Goal: Book appointment/travel/reservation

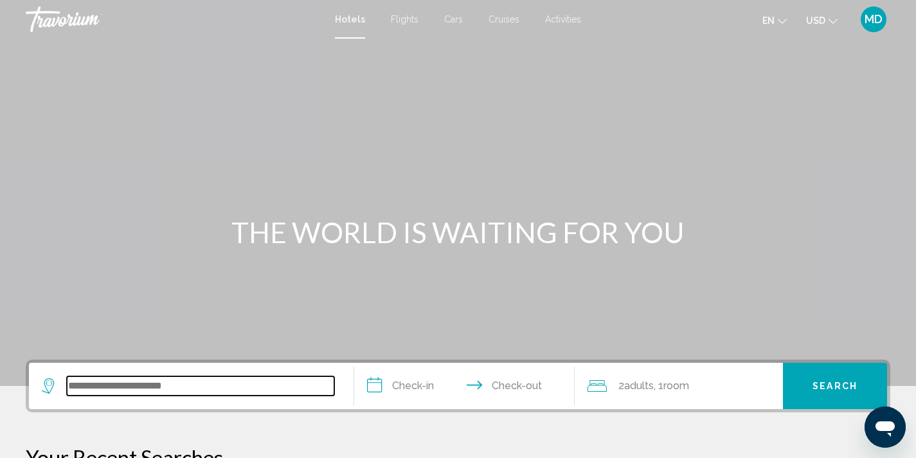
click at [167, 387] on input "Search widget" at bounding box center [201, 385] width 268 height 19
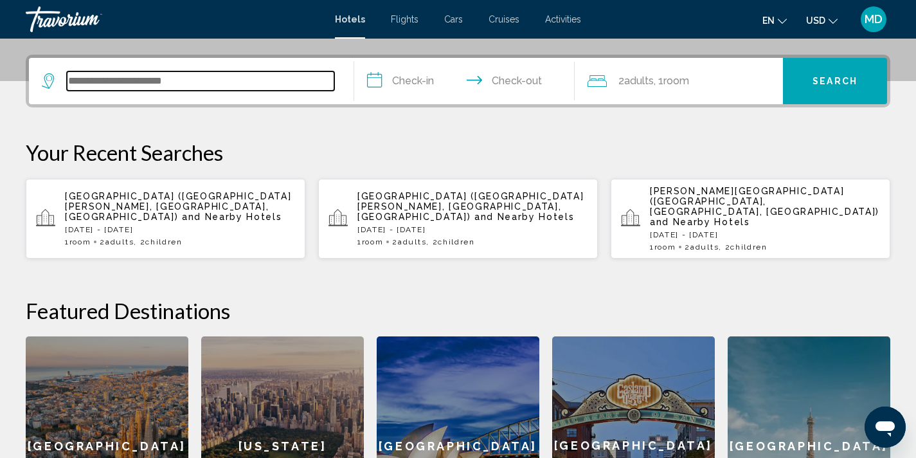
scroll to position [318, 0]
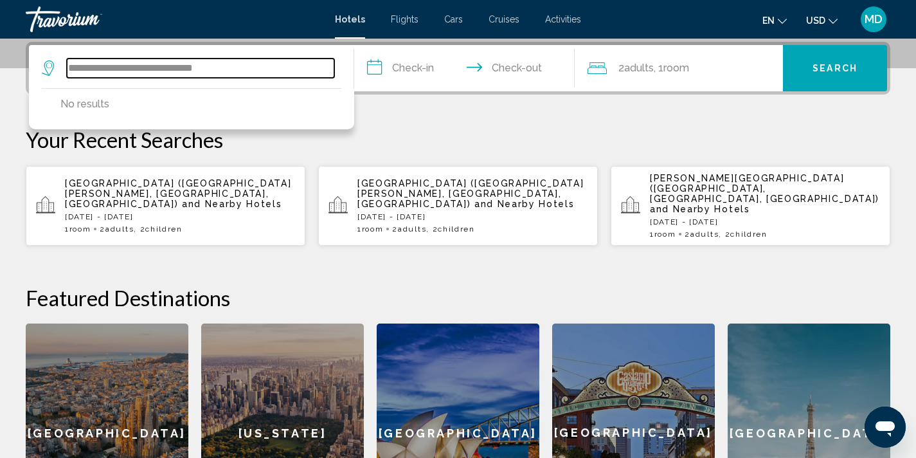
type input "**********"
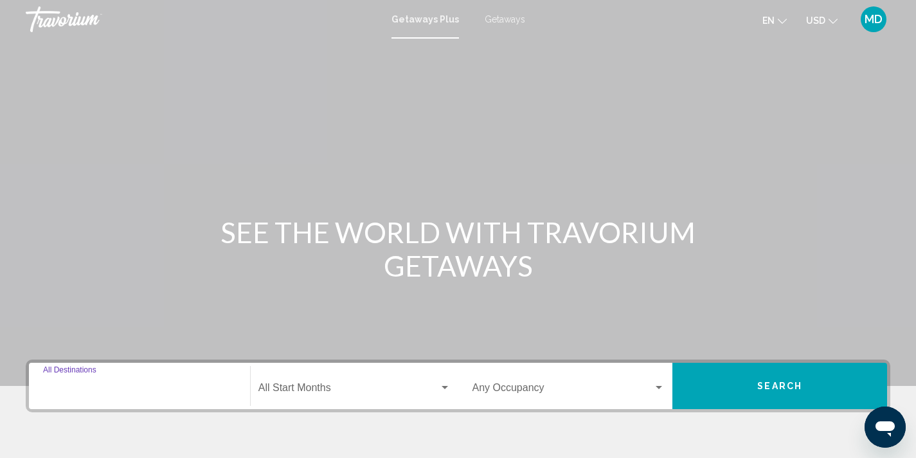
click at [114, 390] on input "Destination All Destinations" at bounding box center [139, 391] width 193 height 12
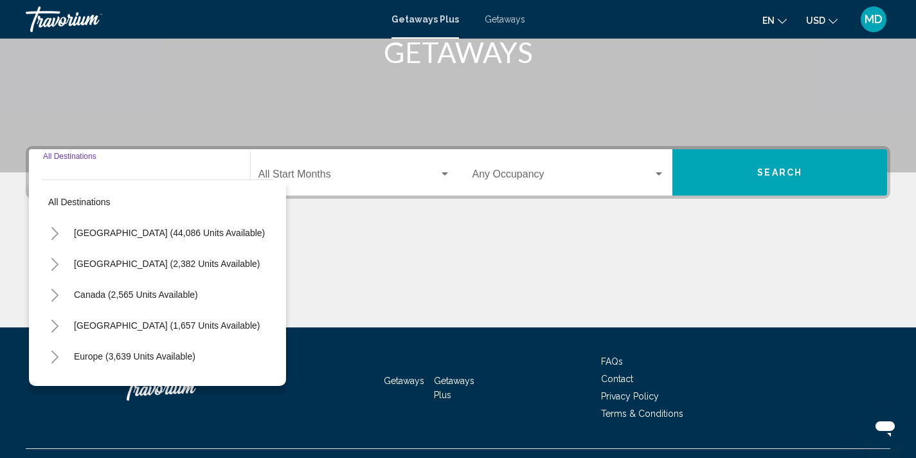
scroll to position [240, 0]
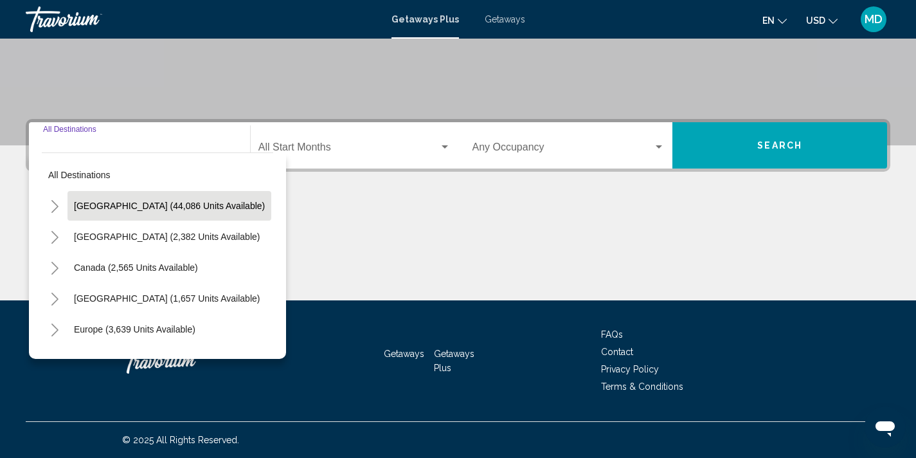
click at [151, 205] on span "[GEOGRAPHIC_DATA] (44,086 units available)" at bounding box center [169, 206] width 191 height 10
type input "**********"
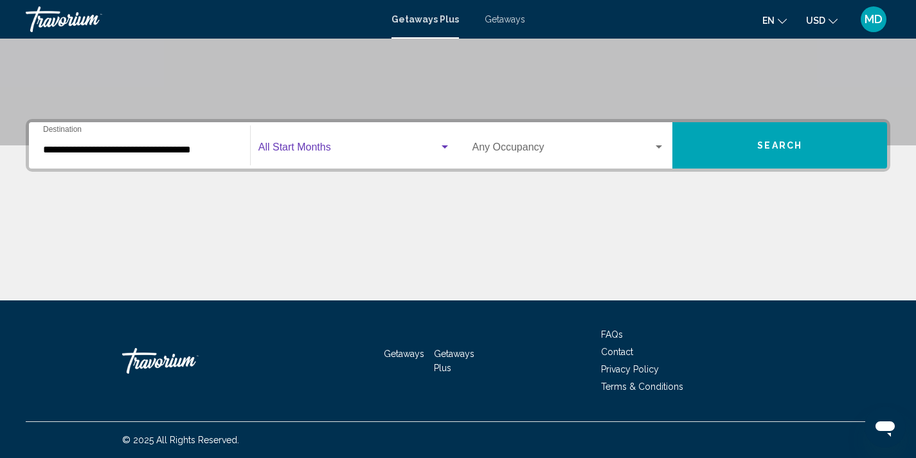
click at [326, 149] on span "Search widget" at bounding box center [349, 150] width 181 height 12
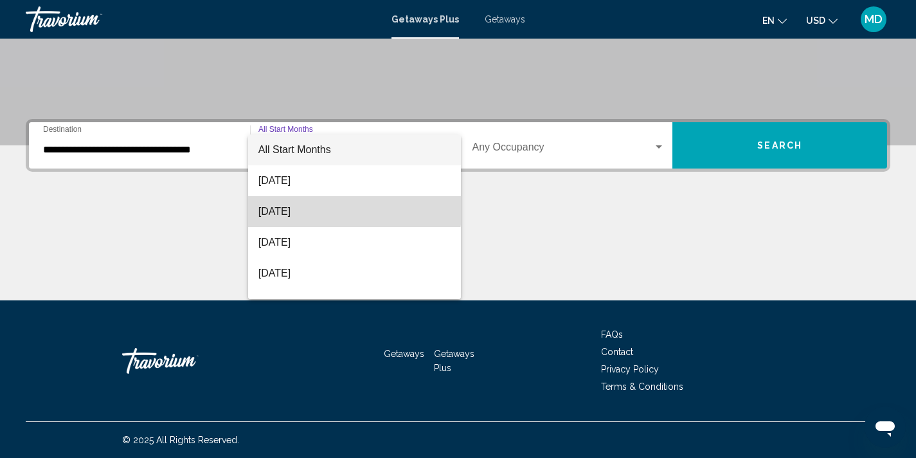
click at [334, 206] on span "[DATE]" at bounding box center [355, 211] width 192 height 31
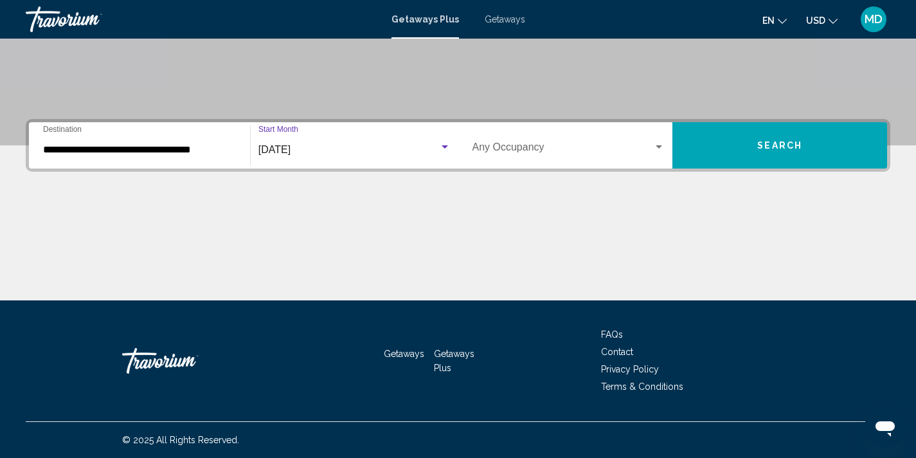
click at [651, 147] on span "Search widget" at bounding box center [563, 150] width 181 height 12
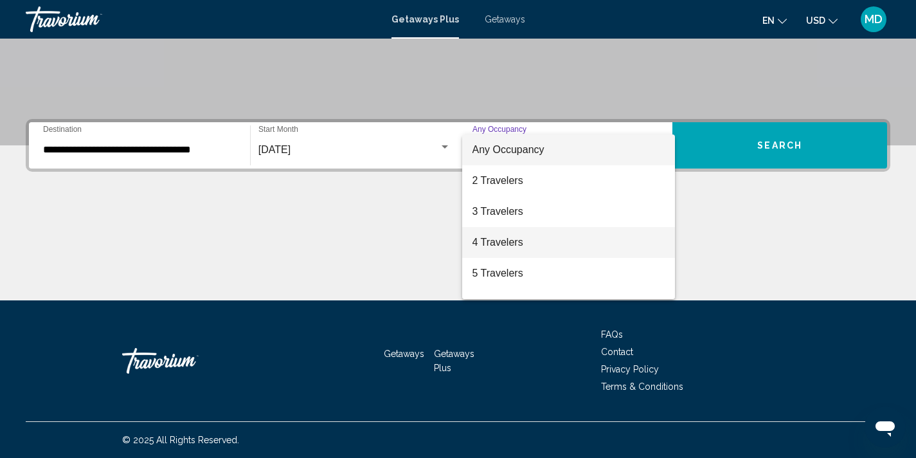
click at [555, 244] on span "4 Travelers" at bounding box center [569, 242] width 193 height 31
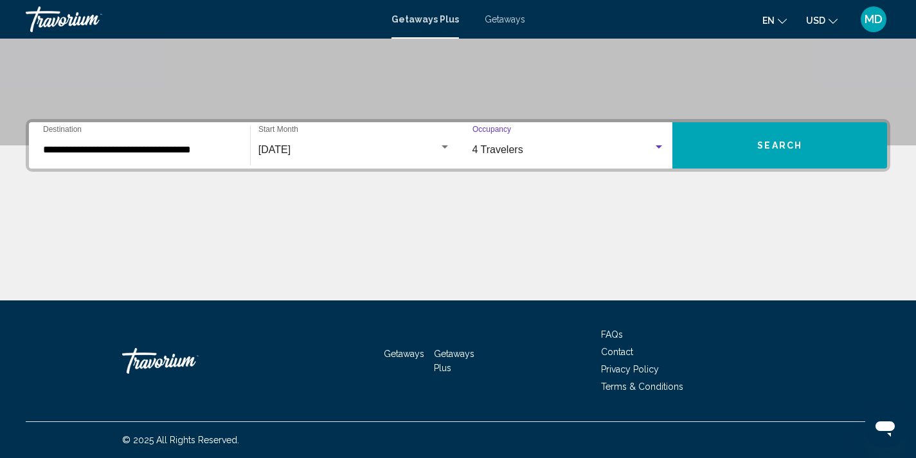
click at [774, 143] on span "Search" at bounding box center [779, 146] width 45 height 10
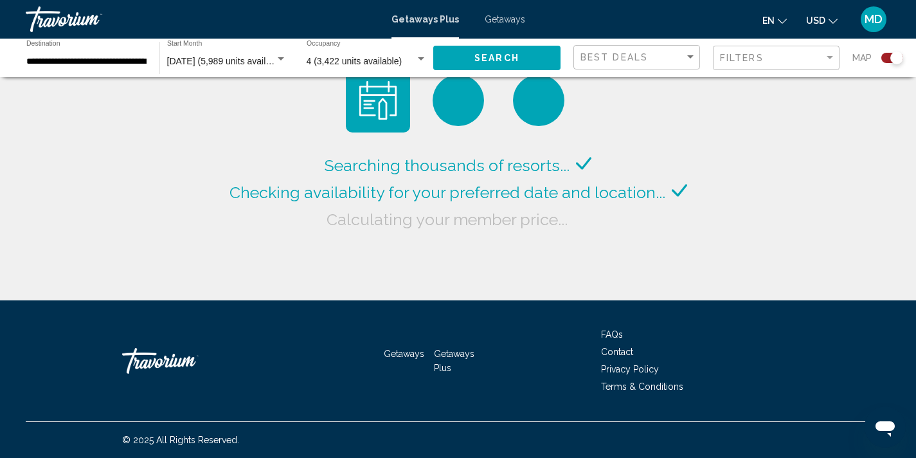
click at [896, 59] on div "Search widget" at bounding box center [897, 57] width 13 height 13
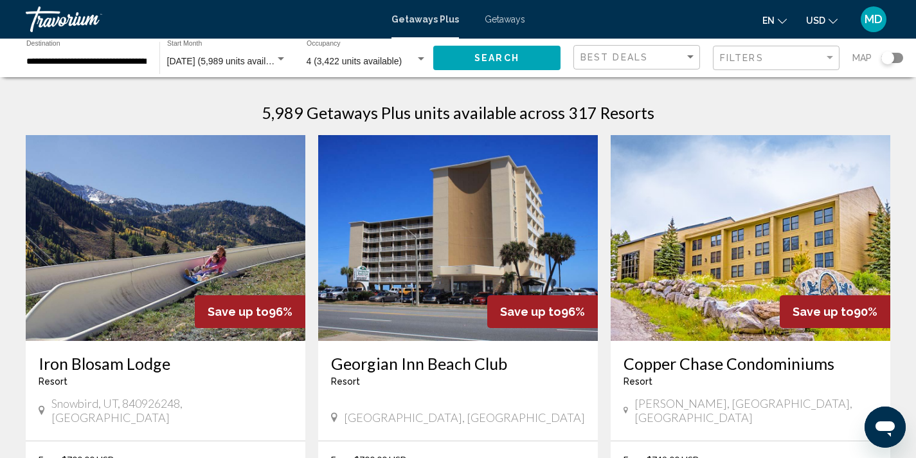
click at [889, 62] on div "Search widget" at bounding box center [888, 57] width 13 height 13
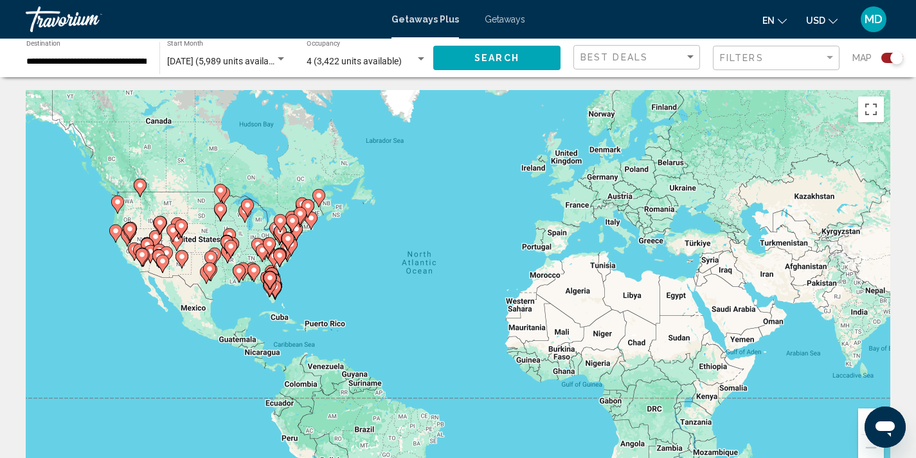
click at [271, 273] on icon "Main content" at bounding box center [270, 280] width 12 height 17
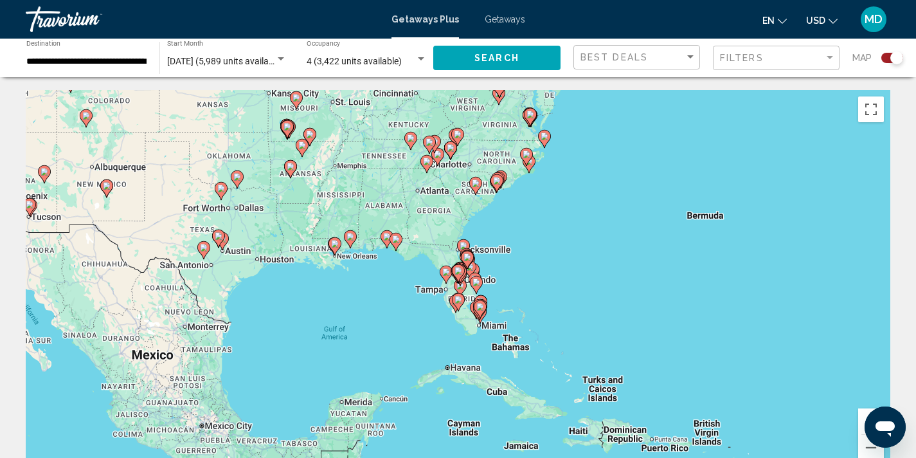
click at [473, 283] on image "Main content" at bounding box center [477, 282] width 8 height 8
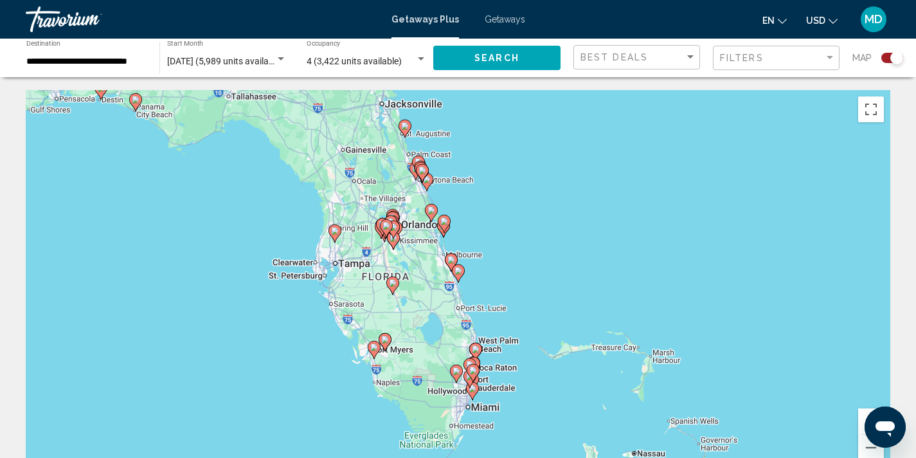
click at [438, 307] on div "To navigate, press the arrow keys. To activate drag with keyboard, press Alt + …" at bounding box center [458, 283] width 865 height 386
click at [404, 303] on div "To activate drag with keyboard, press Alt + Enter. Once in keyboard drag state,…" at bounding box center [458, 283] width 865 height 386
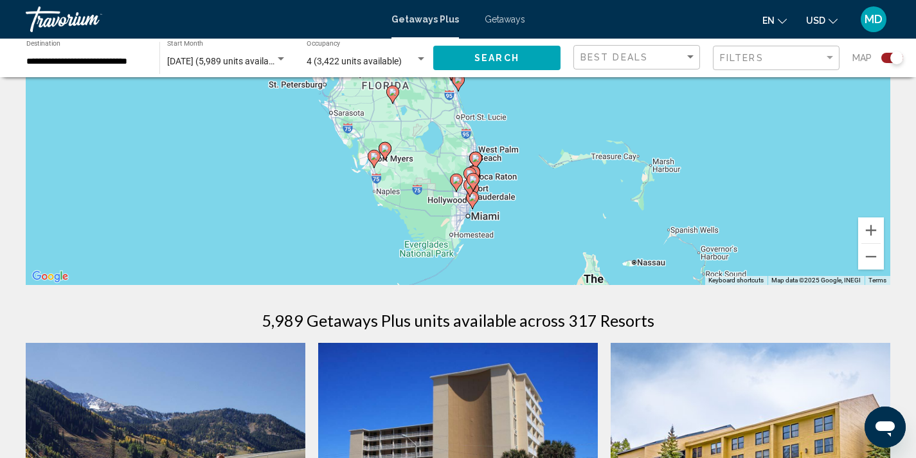
scroll to position [208, 0]
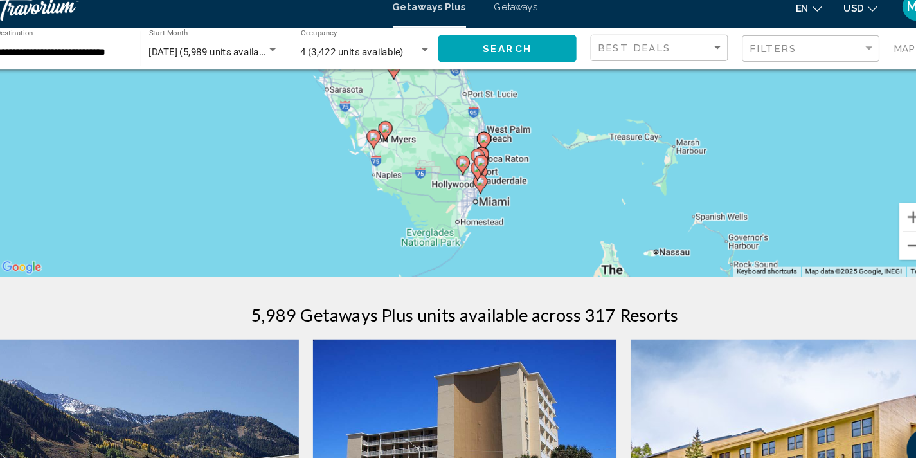
click at [372, 140] on image "Main content" at bounding box center [374, 139] width 8 height 8
type input "**********"
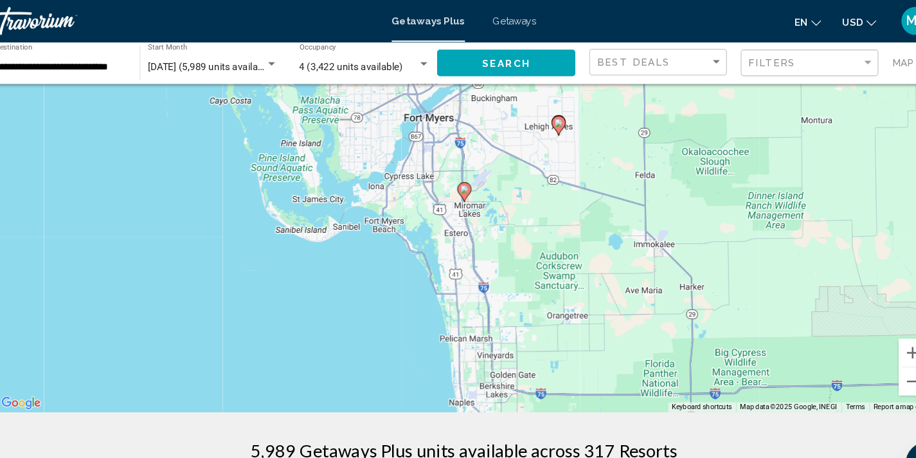
scroll to position [95, 0]
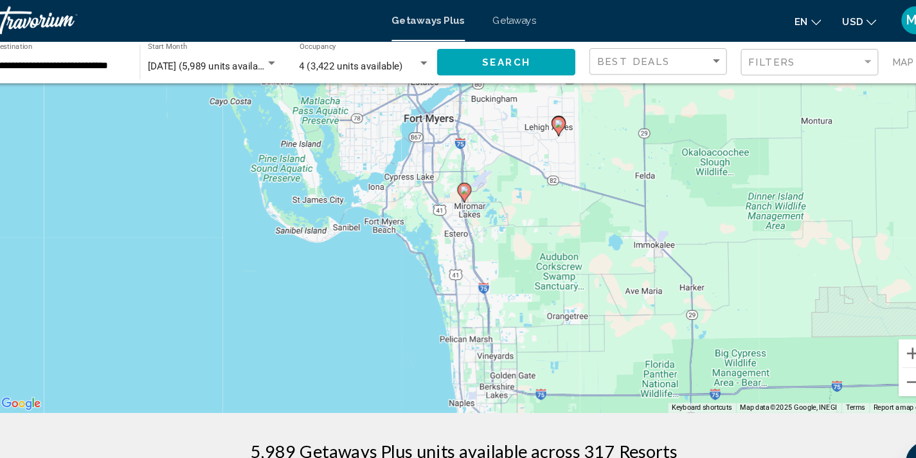
click at [455, 171] on icon "Main content" at bounding box center [458, 178] width 12 height 17
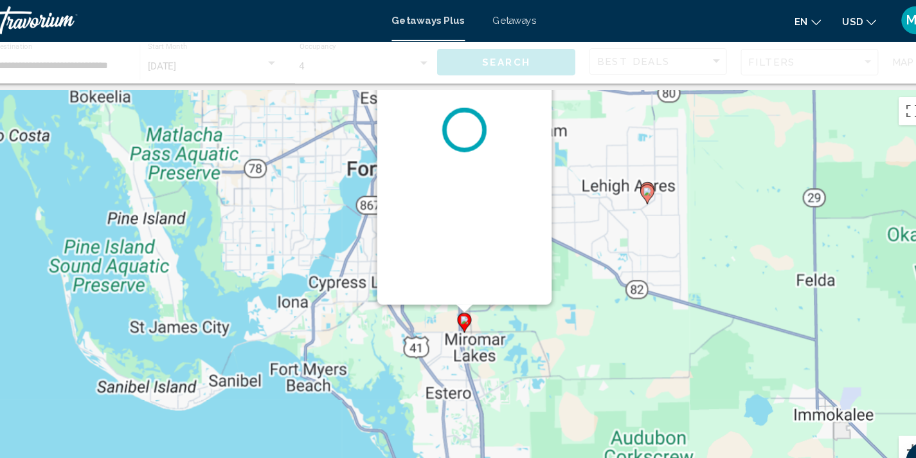
scroll to position [0, 0]
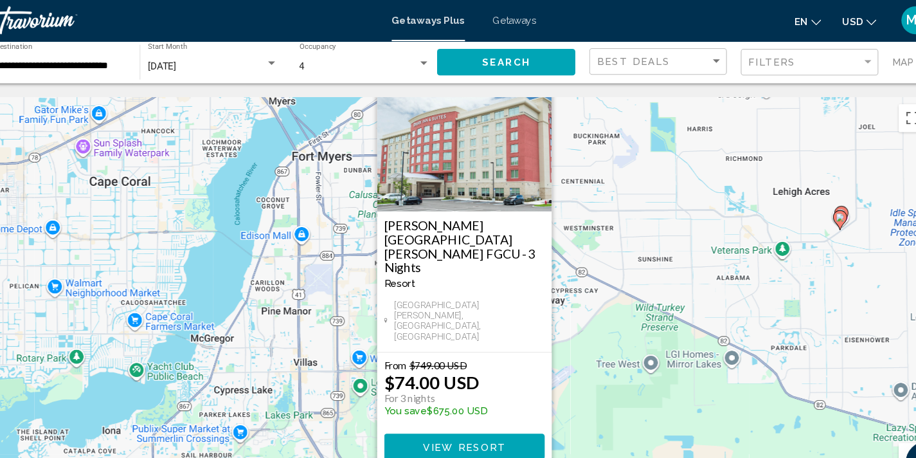
click at [528, 87] on button "Close" at bounding box center [527, 77] width 19 height 19
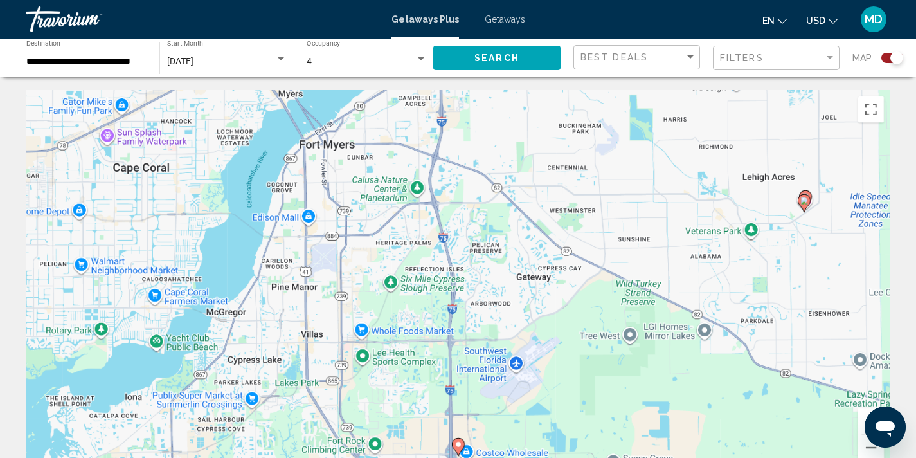
click at [645, 361] on div "To navigate, press the arrow keys. To activate drag with keyboard, press Alt + …" at bounding box center [458, 283] width 865 height 386
click at [870, 444] on button "Zoom out" at bounding box center [871, 448] width 26 height 26
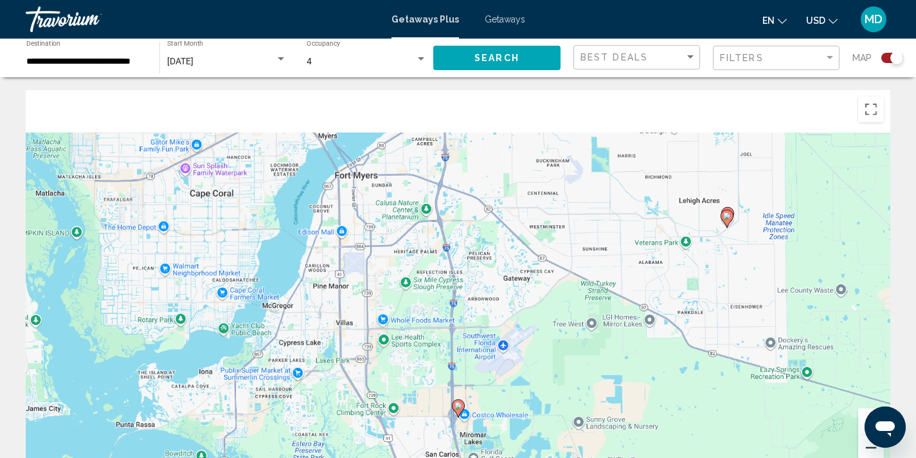
click at [870, 444] on button "Zoom out" at bounding box center [871, 448] width 26 height 26
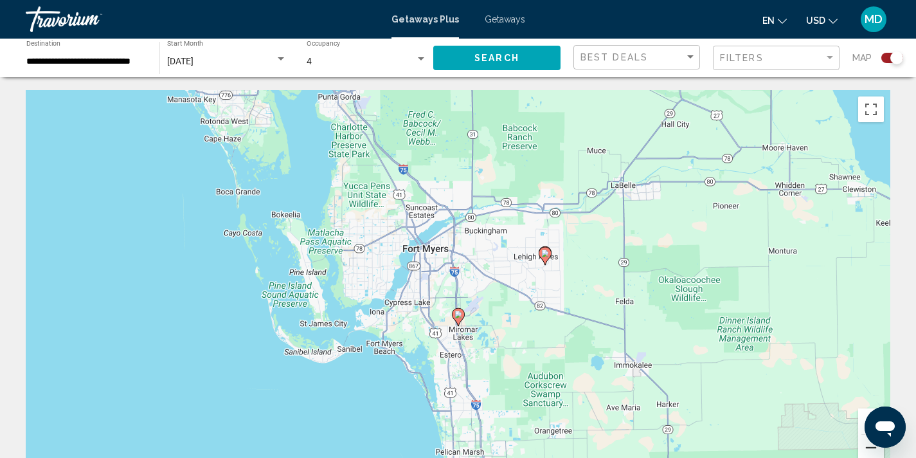
click at [870, 444] on button "Zoom out" at bounding box center [871, 448] width 26 height 26
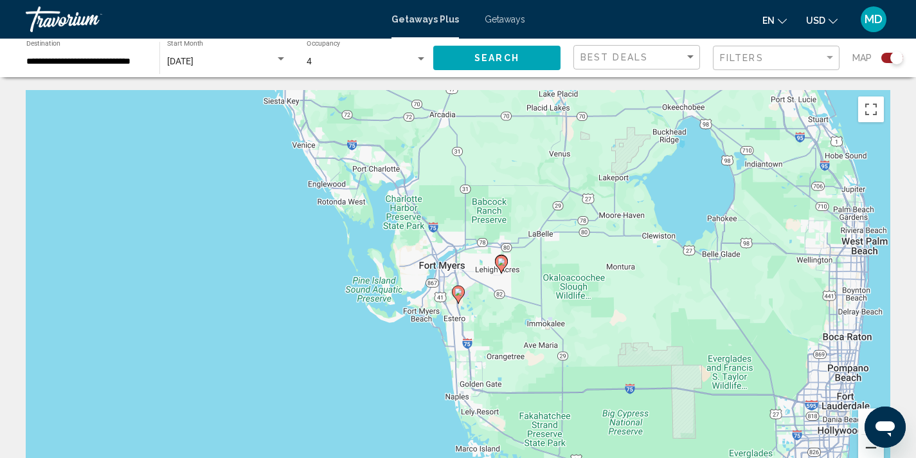
click at [870, 444] on button "Zoom out" at bounding box center [871, 448] width 26 height 26
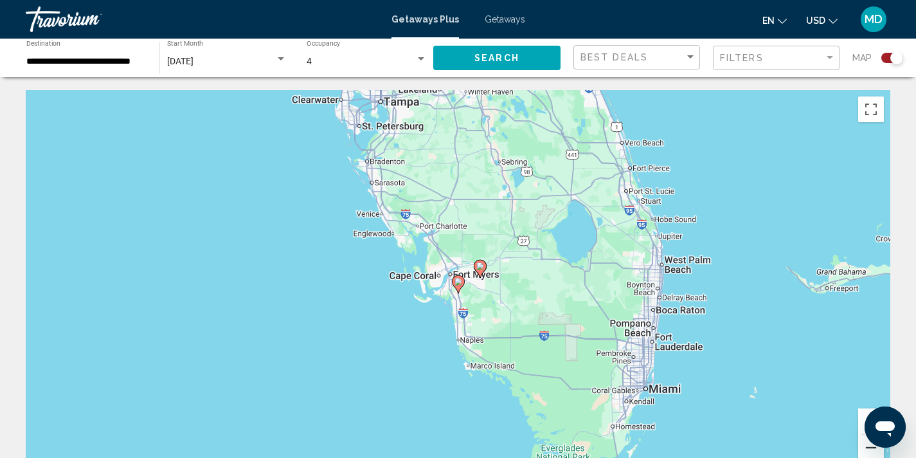
click at [870, 444] on button "Zoom out" at bounding box center [871, 448] width 26 height 26
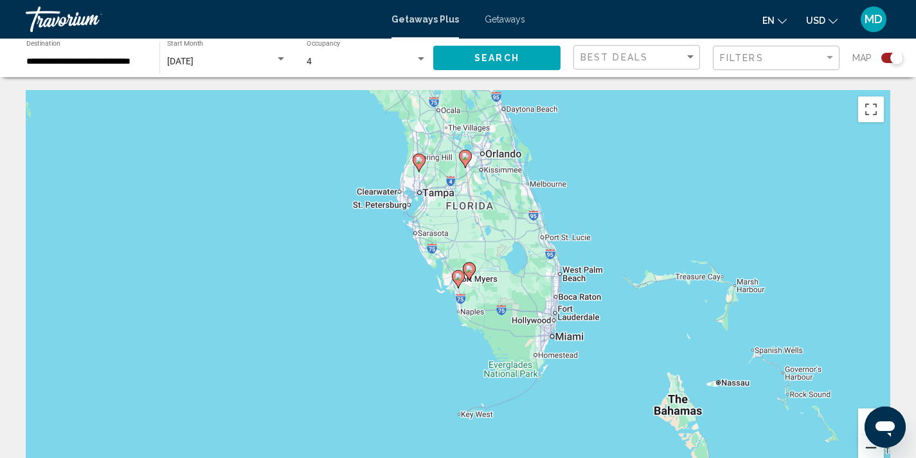
click at [870, 444] on button "Zoom out" at bounding box center [871, 448] width 26 height 26
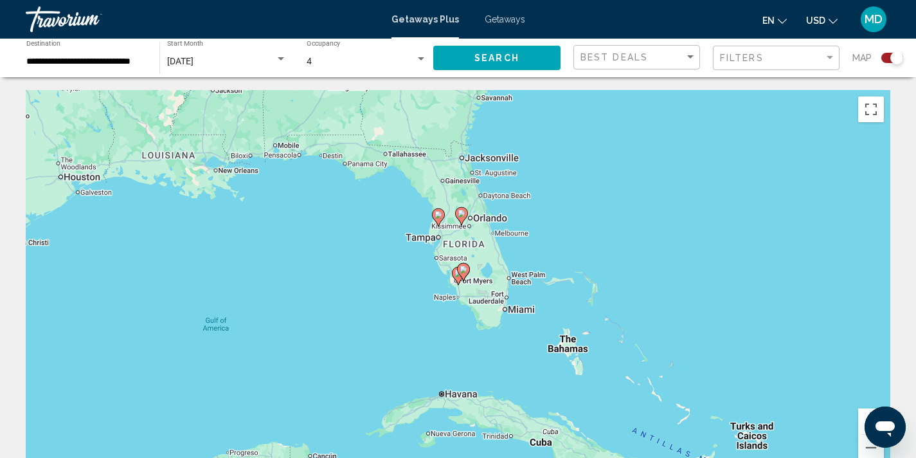
click at [459, 215] on image "Main content" at bounding box center [462, 214] width 8 height 8
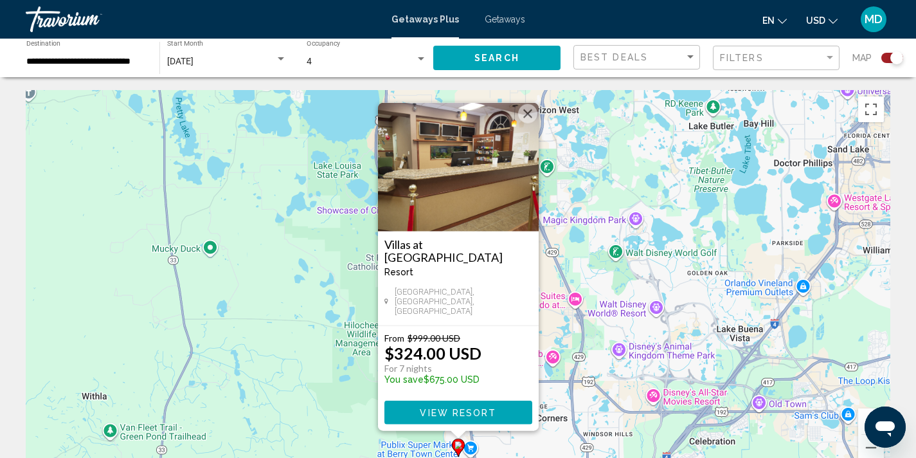
click at [529, 116] on button "Close" at bounding box center [527, 113] width 19 height 19
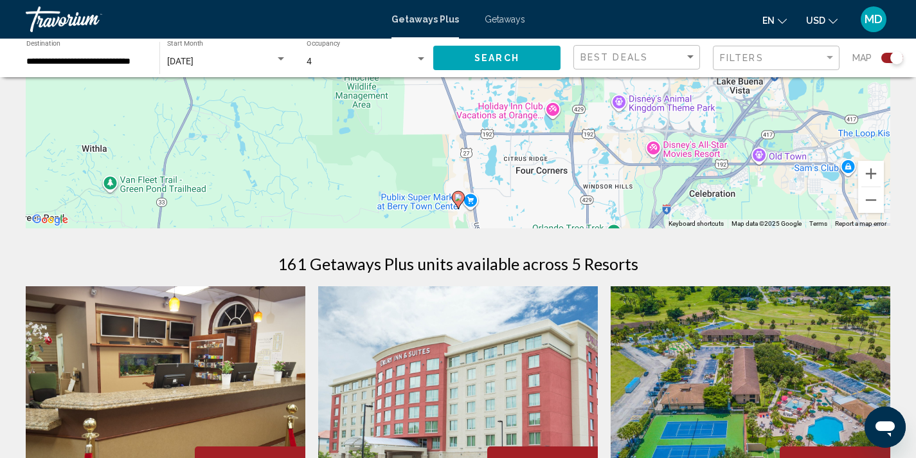
scroll to position [284, 0]
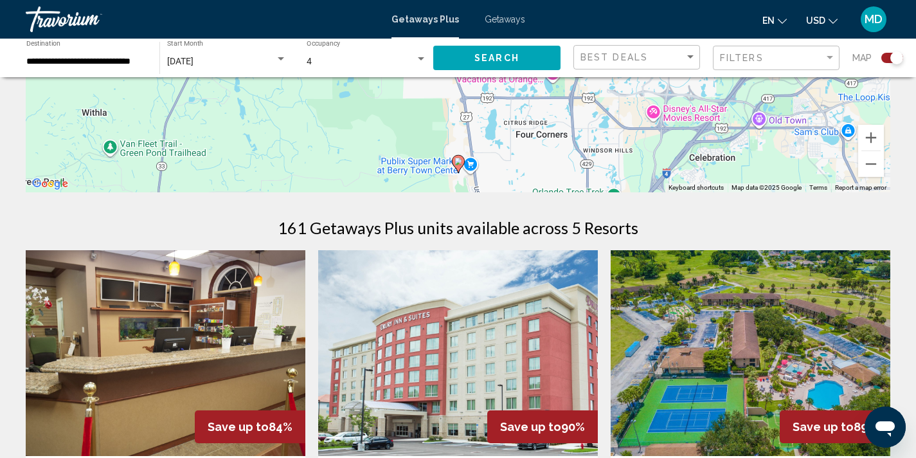
click at [456, 162] on image "Main content" at bounding box center [459, 162] width 8 height 8
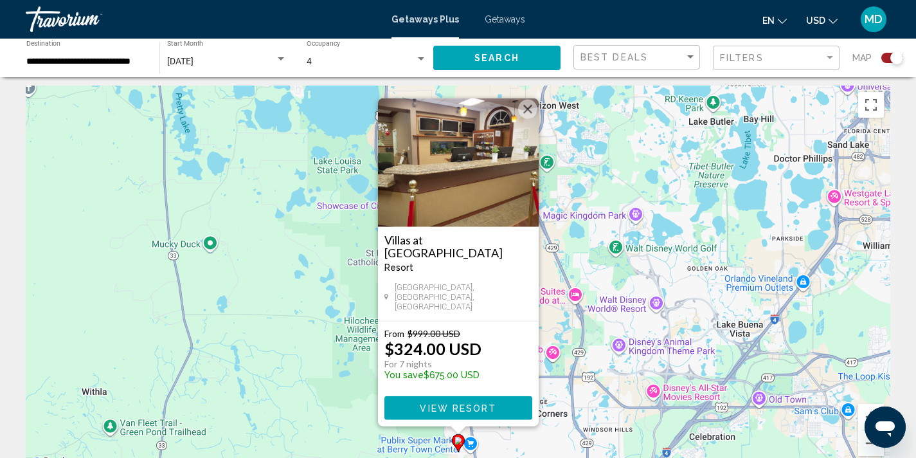
scroll to position [0, 0]
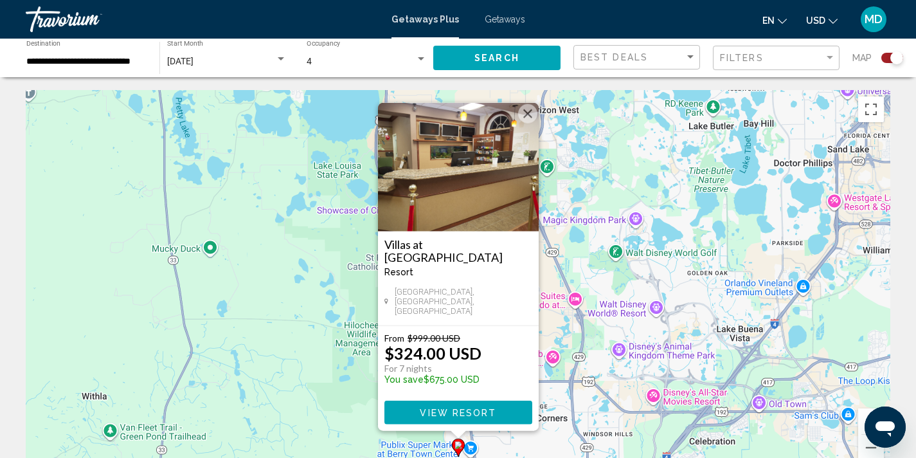
click at [524, 122] on button "Close" at bounding box center [527, 113] width 19 height 19
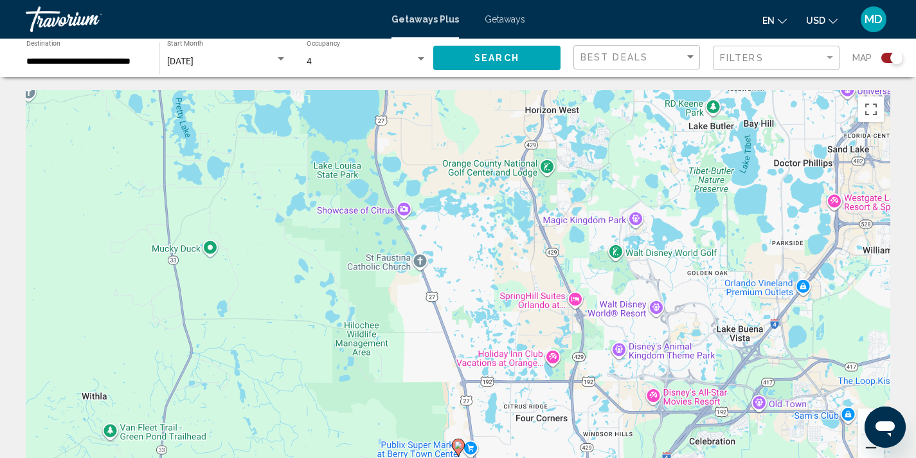
click at [867, 449] on button "Zoom out" at bounding box center [871, 448] width 26 height 26
